Goal: Information Seeking & Learning: Check status

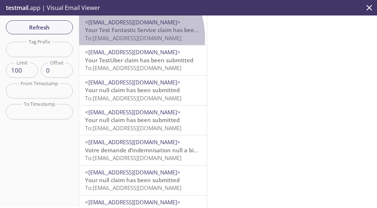
click at [124, 38] on span "To: [EMAIL_ADDRESS][DOMAIN_NAME]" at bounding box center [133, 37] width 96 height 7
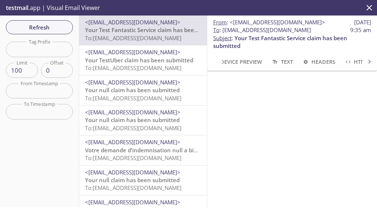
scroll to position [76, 0]
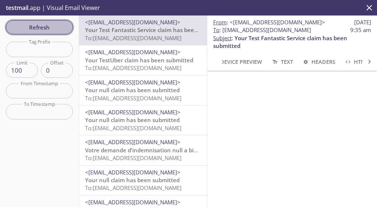
click at [22, 29] on span "Refresh" at bounding box center [39, 27] width 55 height 10
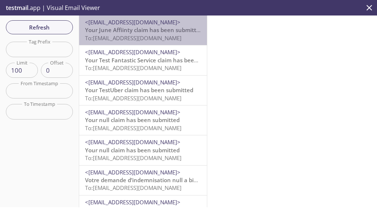
click at [145, 38] on span "To: [EMAIL_ADDRESS][DOMAIN_NAME]" at bounding box center [133, 37] width 96 height 7
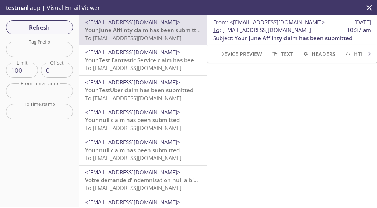
scroll to position [55, 0]
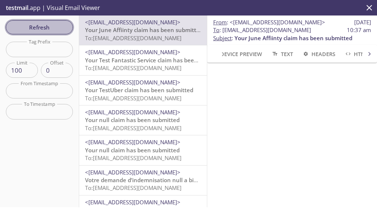
click at [27, 23] on span "Refresh" at bounding box center [39, 27] width 55 height 10
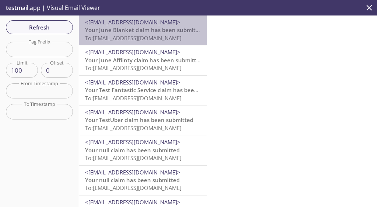
click at [143, 35] on span "To: [EMAIL_ADDRESS][DOMAIN_NAME]" at bounding box center [133, 37] width 96 height 7
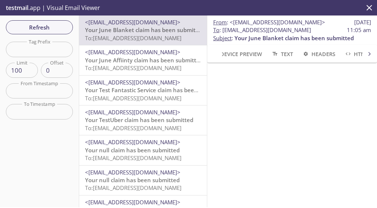
scroll to position [62, 0]
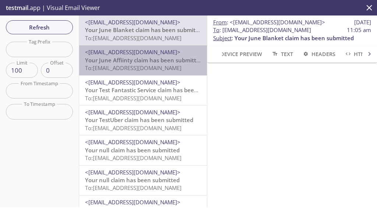
click at [150, 70] on span "To: [EMAIL_ADDRESS][DOMAIN_NAME]" at bounding box center [133, 67] width 96 height 7
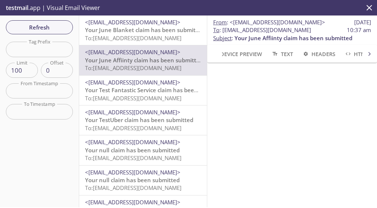
click at [116, 33] on span "Your June Blanket claim has been submitted" at bounding box center [144, 29] width 119 height 7
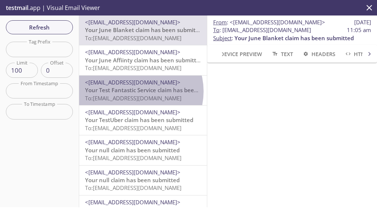
click at [136, 91] on span "Your Test Fantastic Service claim has been submitted" at bounding box center [155, 89] width 141 height 7
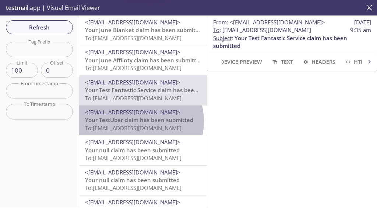
click at [139, 121] on span "Your TestUber claim has been submitted" at bounding box center [139, 119] width 108 height 7
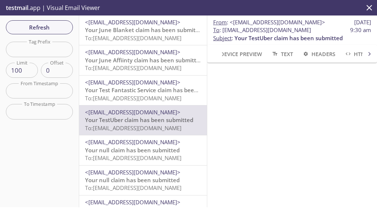
scroll to position [71, 0]
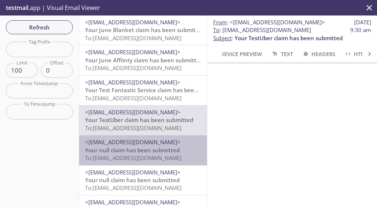
click at [156, 151] on span "Your null claim has been submitted" at bounding box center [132, 149] width 95 height 7
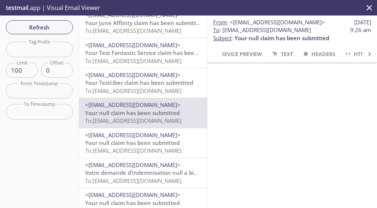
scroll to position [38, 0]
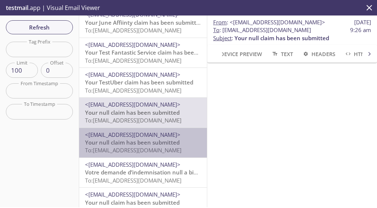
click at [147, 145] on span "Your null claim has been submitted" at bounding box center [132, 141] width 95 height 7
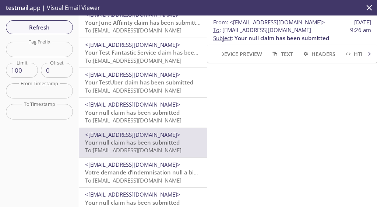
scroll to position [85, 0]
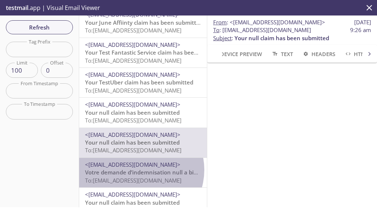
click at [139, 170] on span "Votre demande d’indemnisation null a bien été envoyée" at bounding box center [160, 171] width 150 height 7
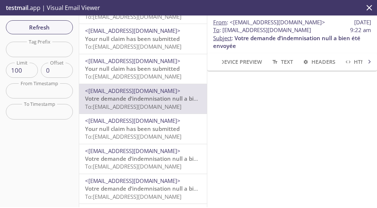
scroll to position [112, 0]
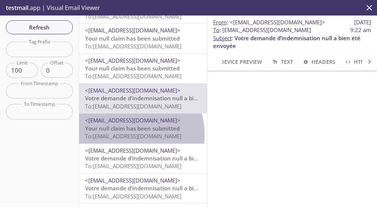
click at [133, 134] on span "To: [EMAIL_ADDRESS][DOMAIN_NAME]" at bounding box center [133, 135] width 96 height 7
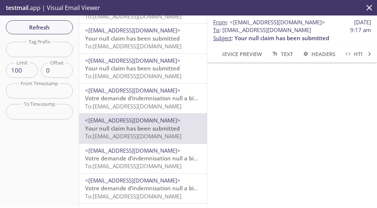
scroll to position [94, 0]
